Goal: Transaction & Acquisition: Book appointment/travel/reservation

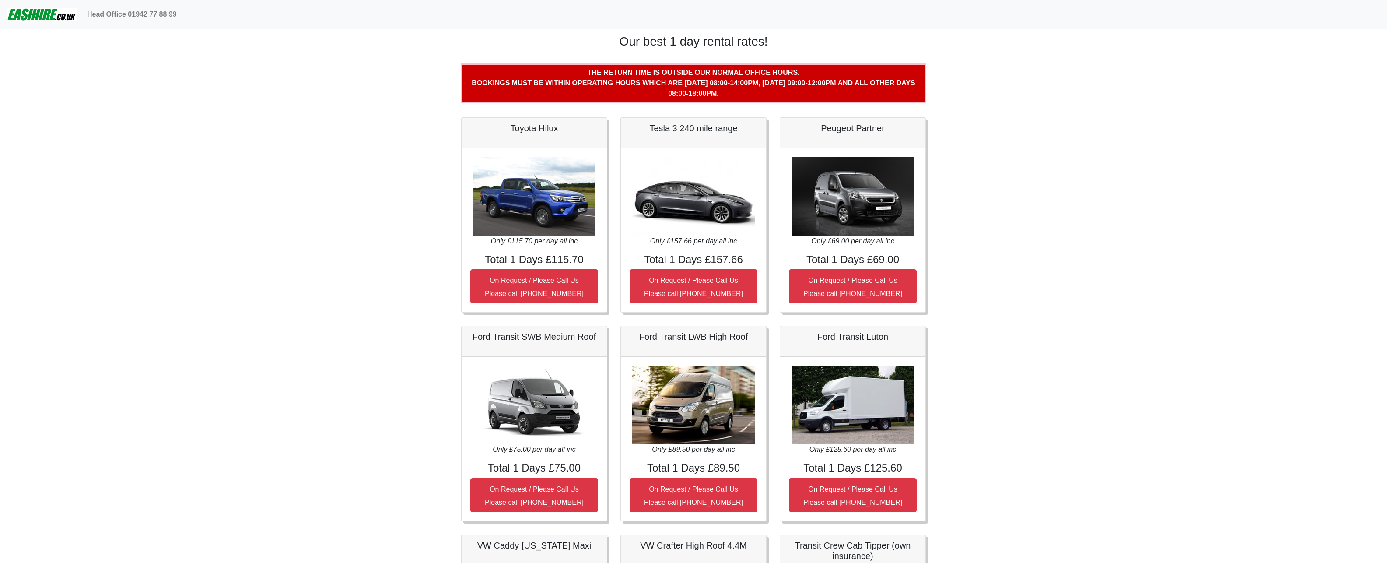
click at [847, 209] on img at bounding box center [853, 196] width 123 height 79
click at [846, 283] on small "On Request / Please Call Us Please call 01772 886888" at bounding box center [853, 287] width 99 height 21
click at [860, 207] on img at bounding box center [853, 196] width 123 height 79
click at [887, 164] on img at bounding box center [853, 196] width 123 height 79
click at [847, 124] on h5 "Peugeot Partner" at bounding box center [853, 128] width 128 height 11
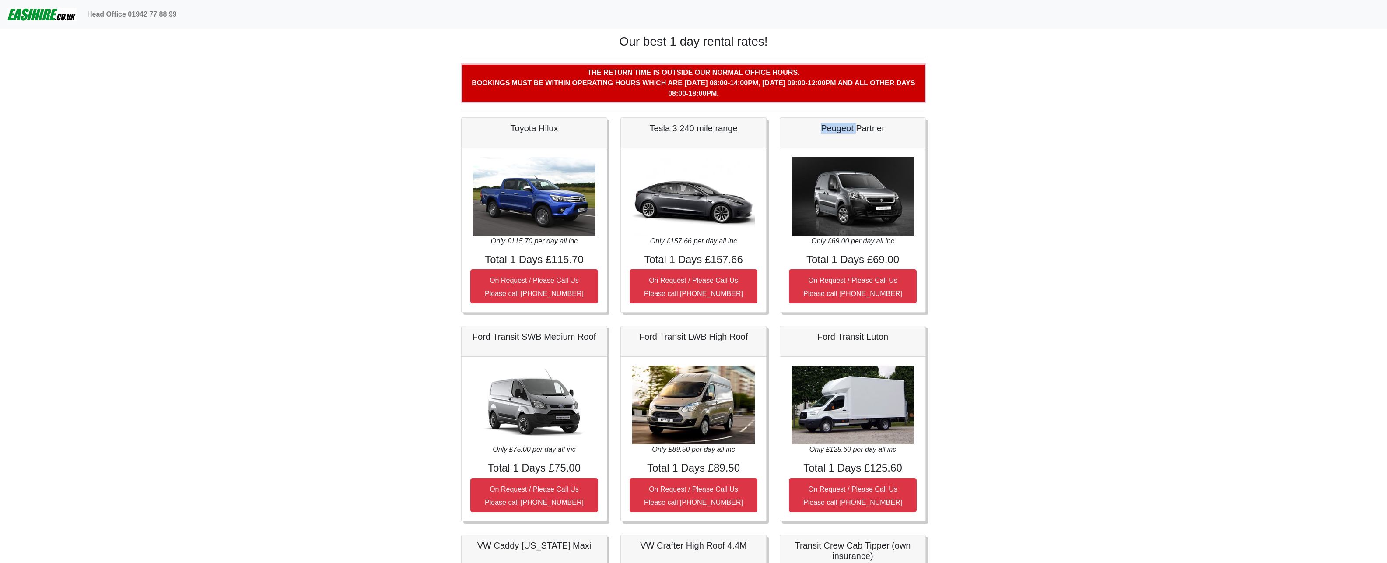
click at [847, 124] on h5 "Peugeot Partner" at bounding box center [853, 128] width 128 height 11
drag, startPoint x: 847, startPoint y: 124, endPoint x: 860, endPoint y: 124, distance: 13.6
click at [860, 124] on h5 "Peugeot Partner" at bounding box center [853, 128] width 128 height 11
drag, startPoint x: 860, startPoint y: 124, endPoint x: 852, endPoint y: 126, distance: 8.1
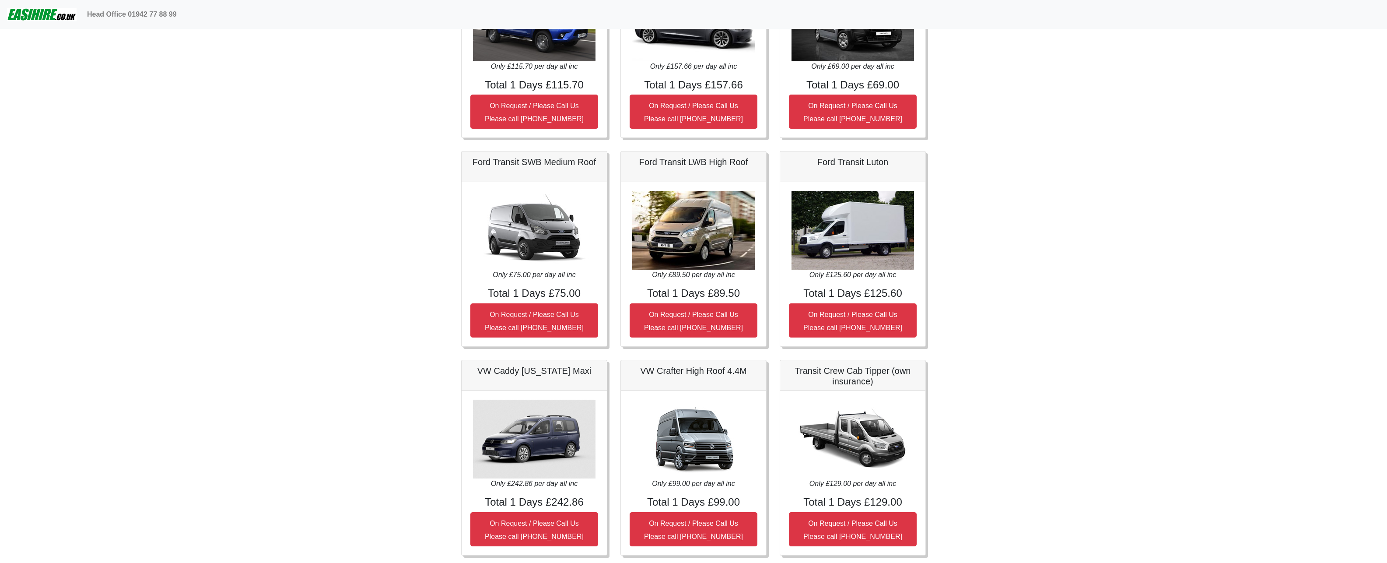
scroll to position [44, 0]
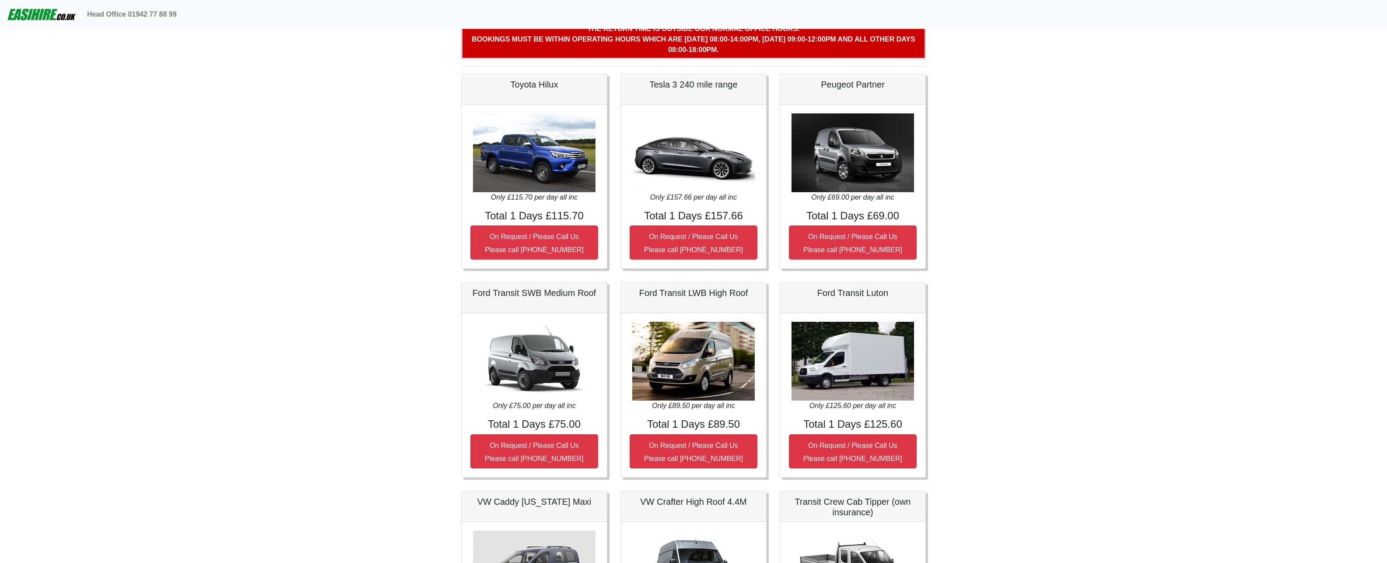
drag, startPoint x: 229, startPoint y: 257, endPoint x: 235, endPoint y: 244, distance: 14.5
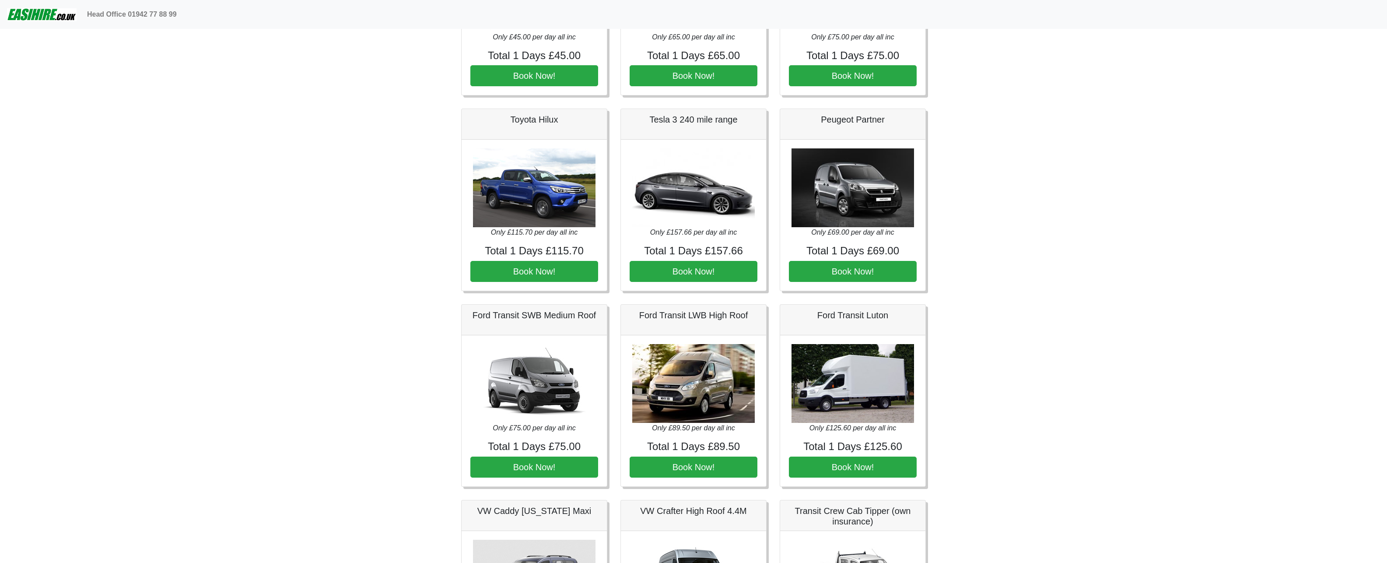
scroll to position [44, 0]
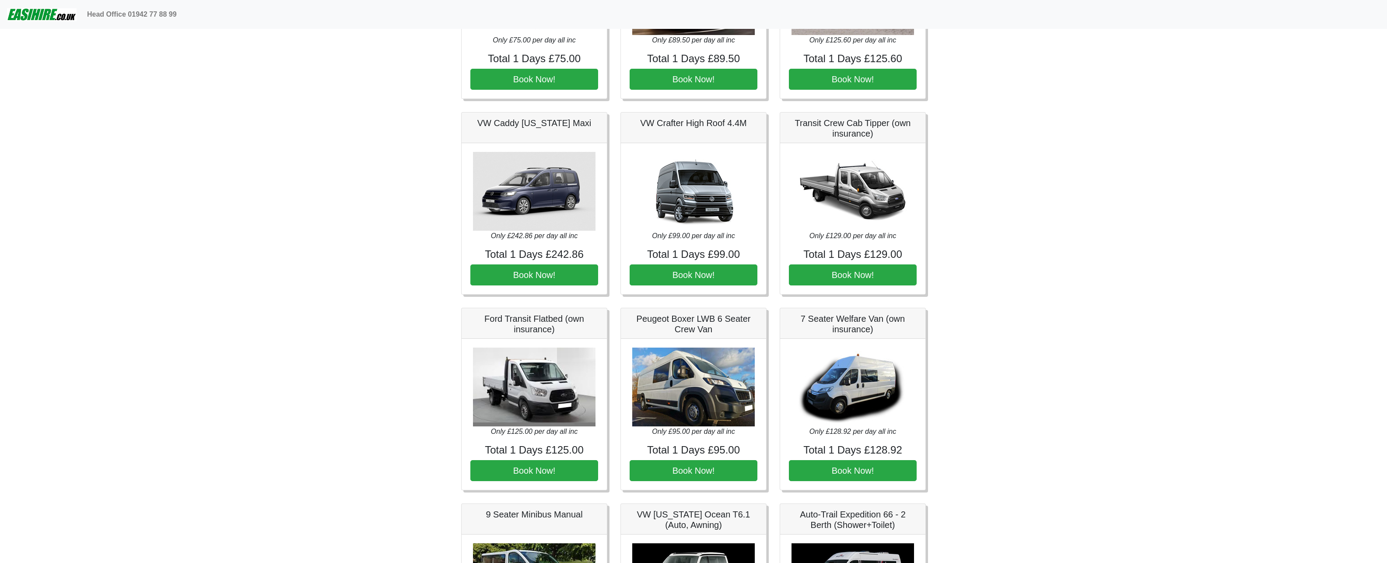
scroll to position [394, 0]
